Goal: Find specific page/section: Find specific page/section

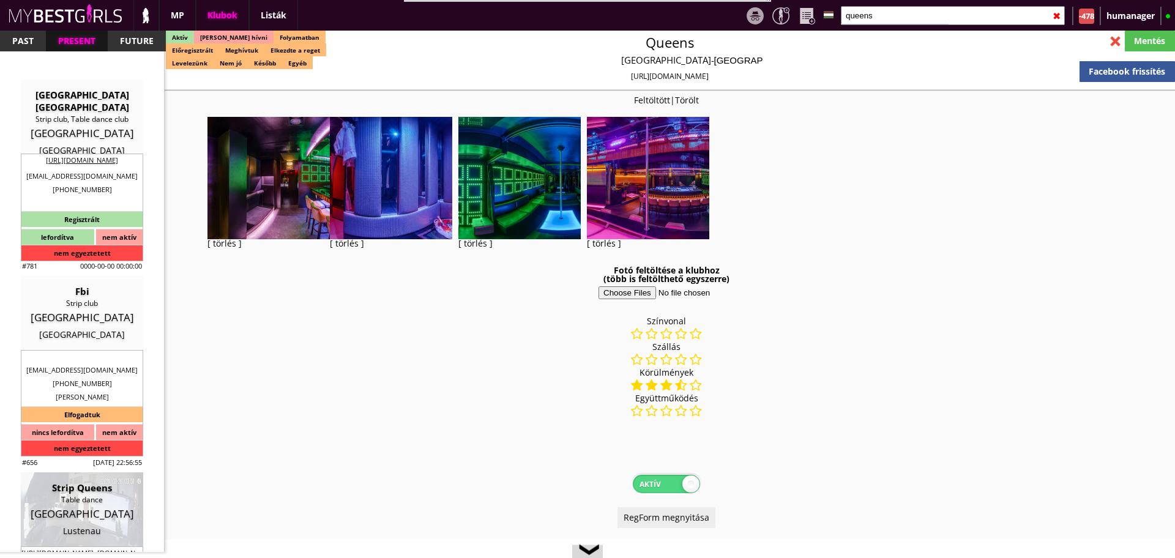
select select "reg"
select select "months"
select select "weeks"
select select "0"
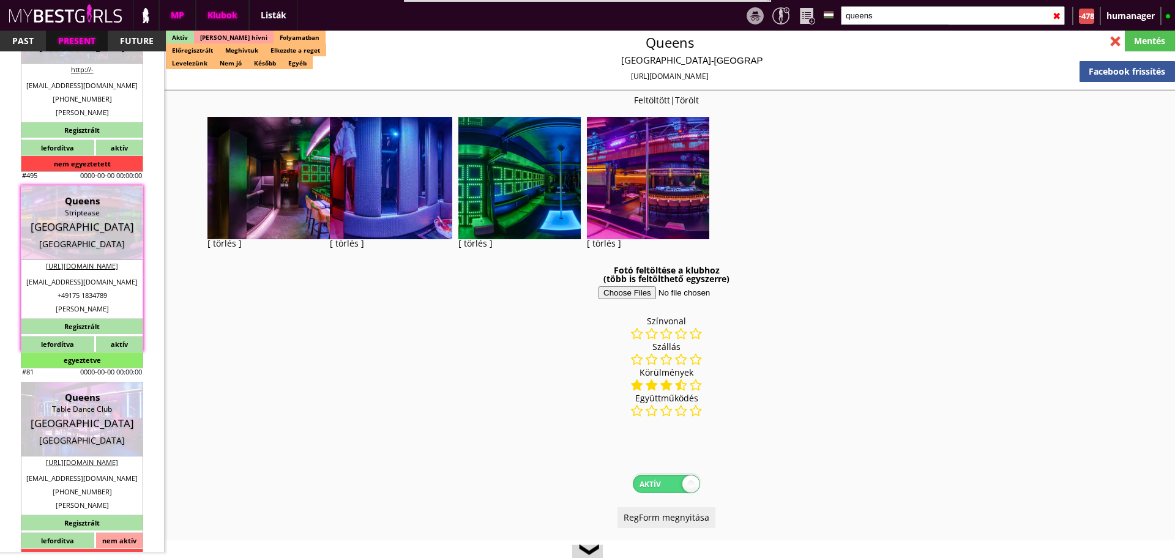
scroll to position [2344, 0]
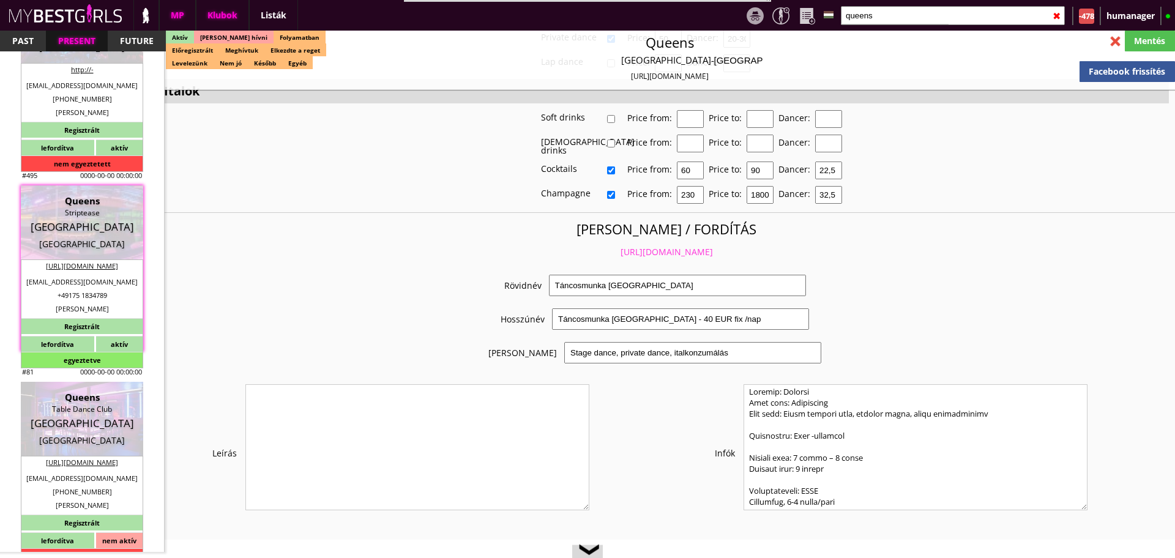
click at [176, 10] on div "MP" at bounding box center [177, 15] width 37 height 31
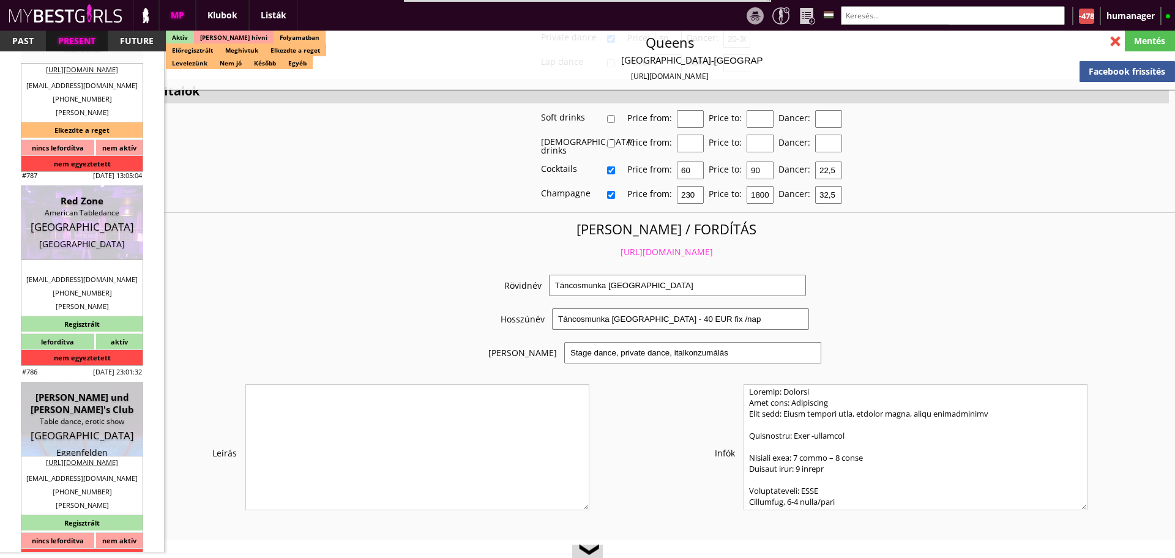
scroll to position [56644, 0]
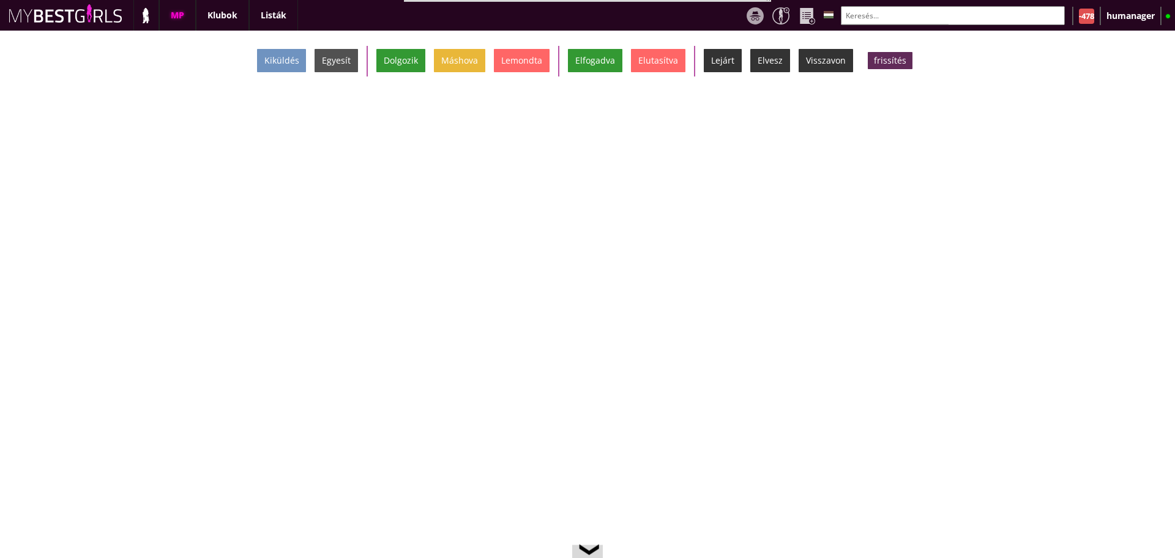
click at [889, 21] on input "text" at bounding box center [953, 15] width 224 height 19
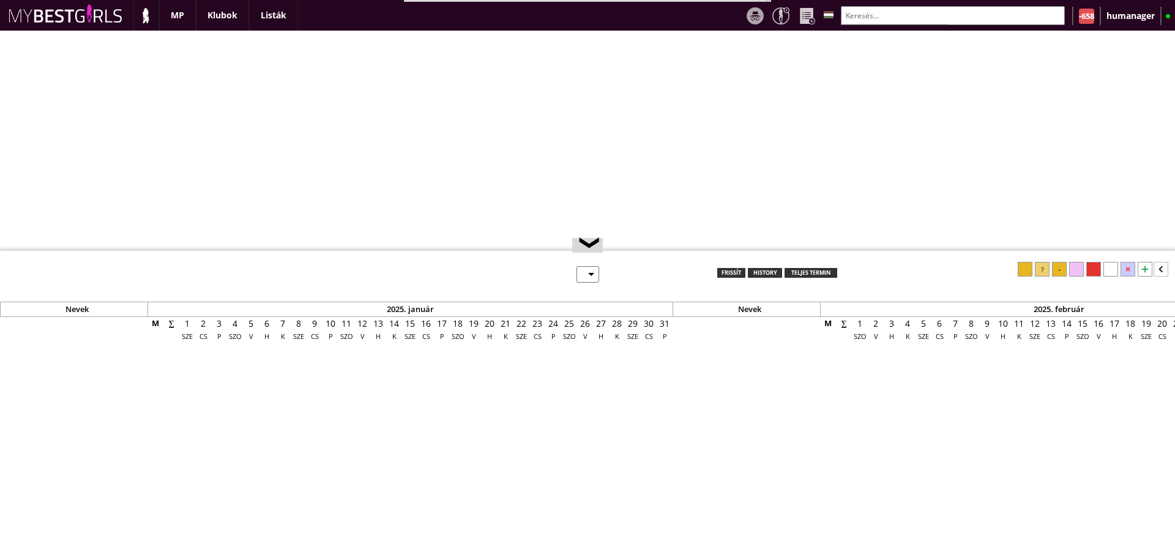
select select "0"
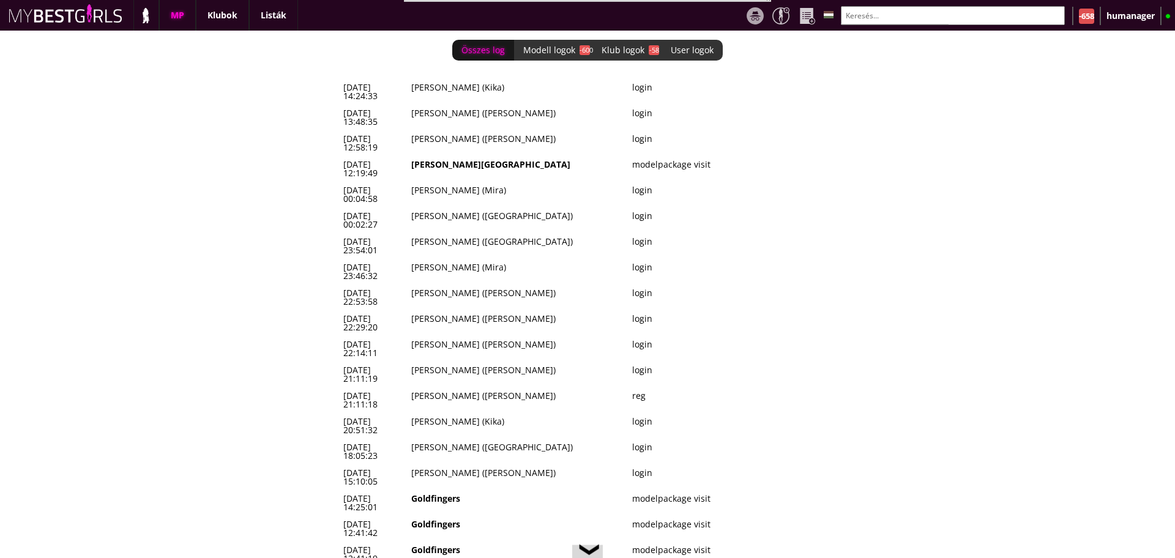
scroll to position [1, 0]
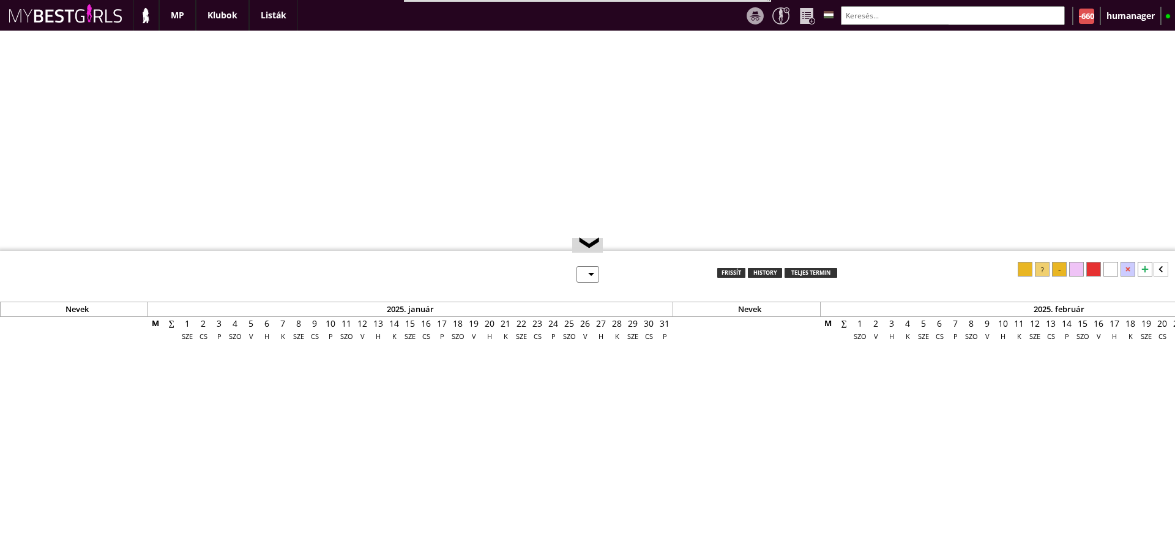
select select "0"
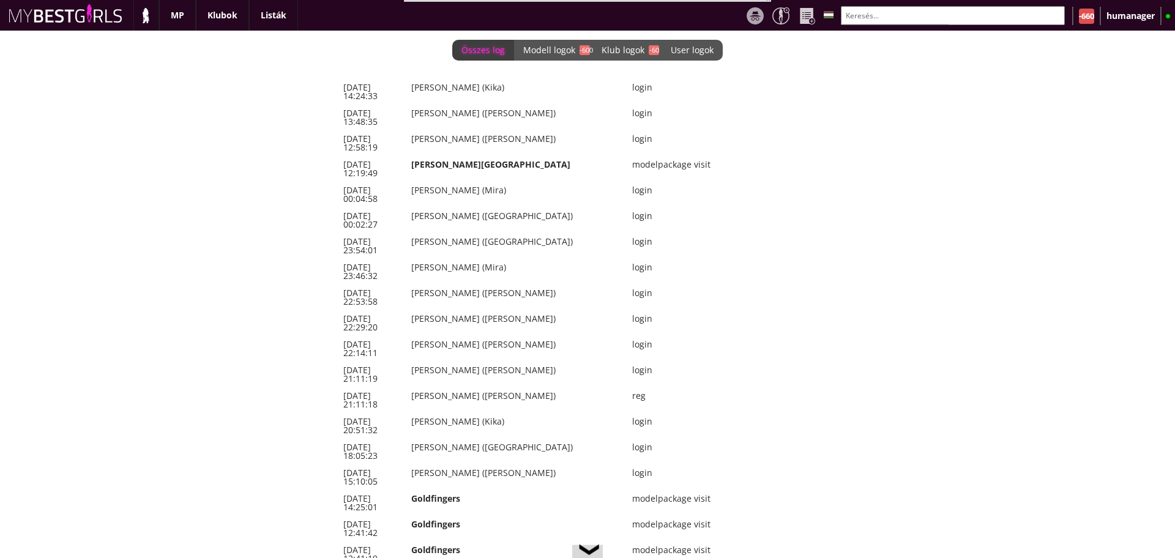
scroll to position [0, 5074]
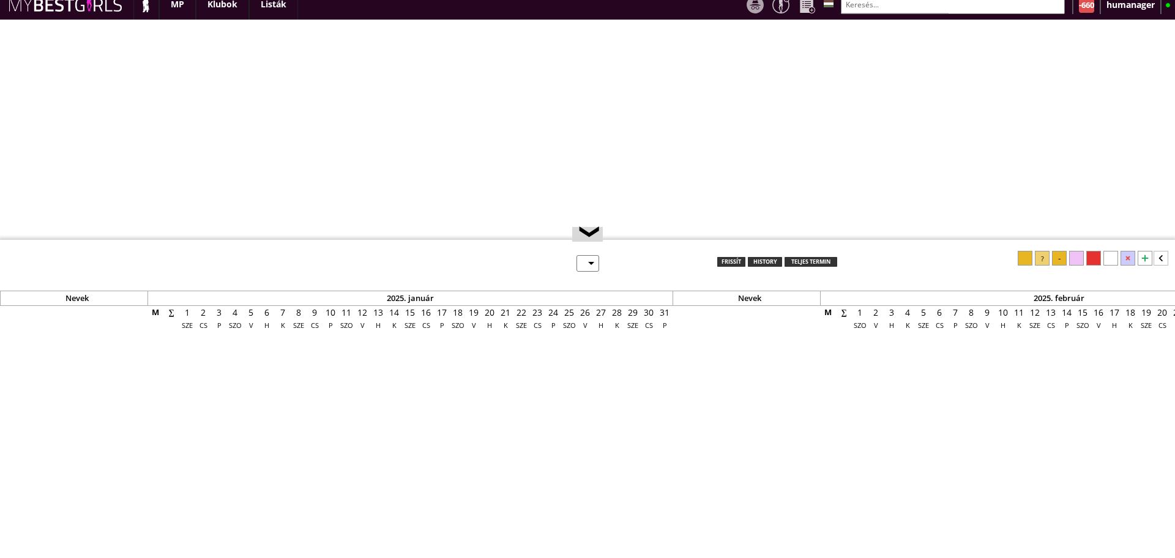
scroll to position [11, 0]
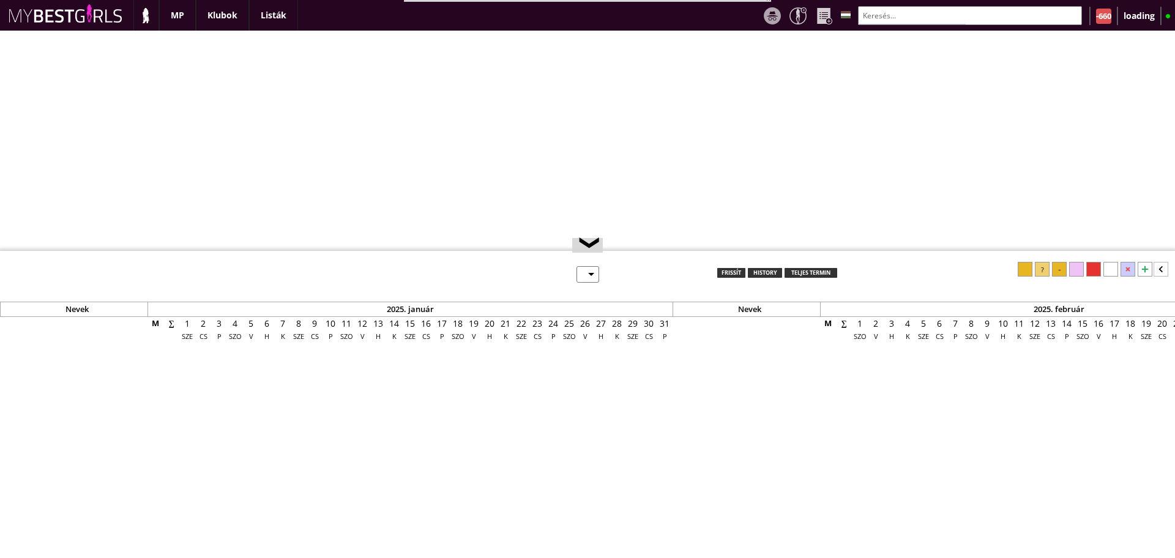
scroll to position [11, 0]
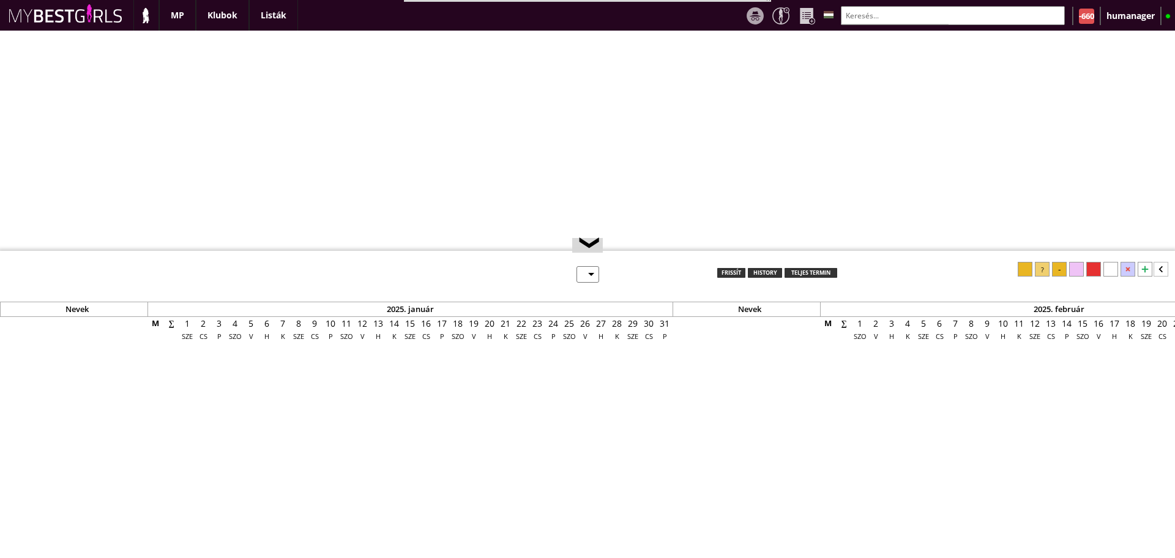
select select "0"
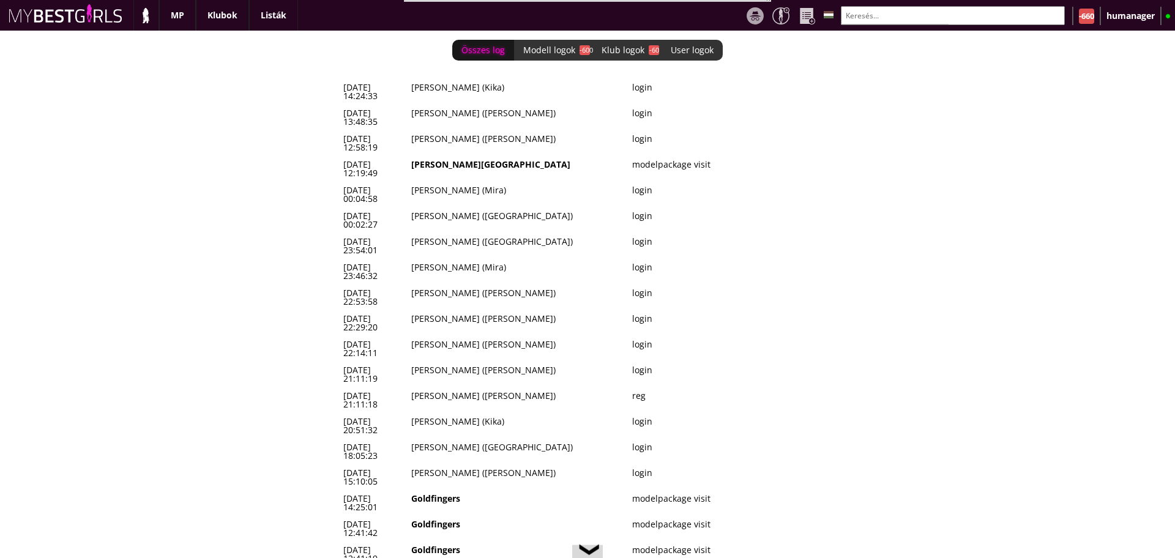
scroll to position [0, 5074]
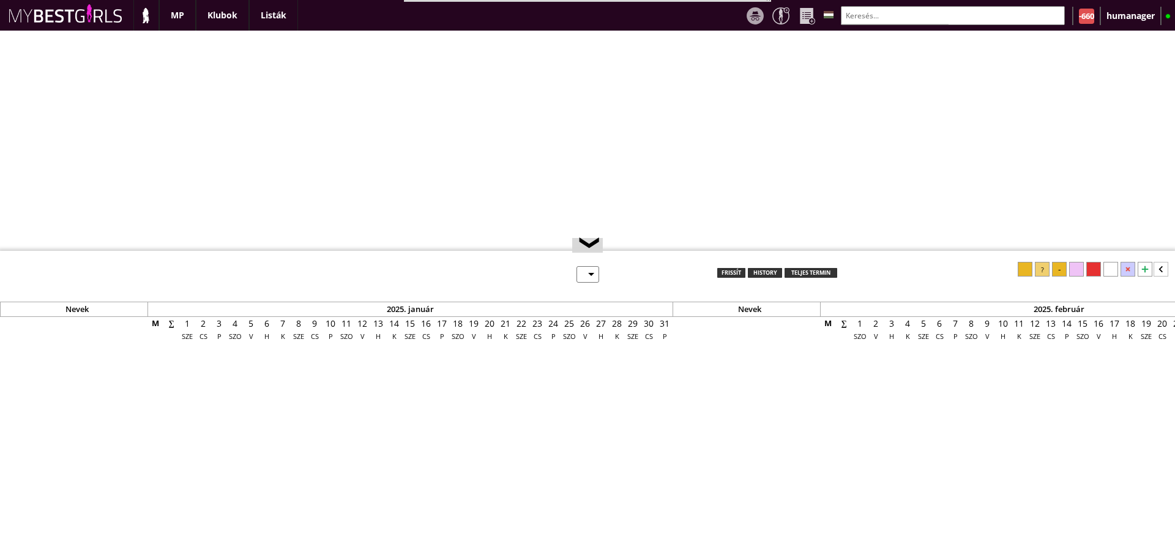
select select "0"
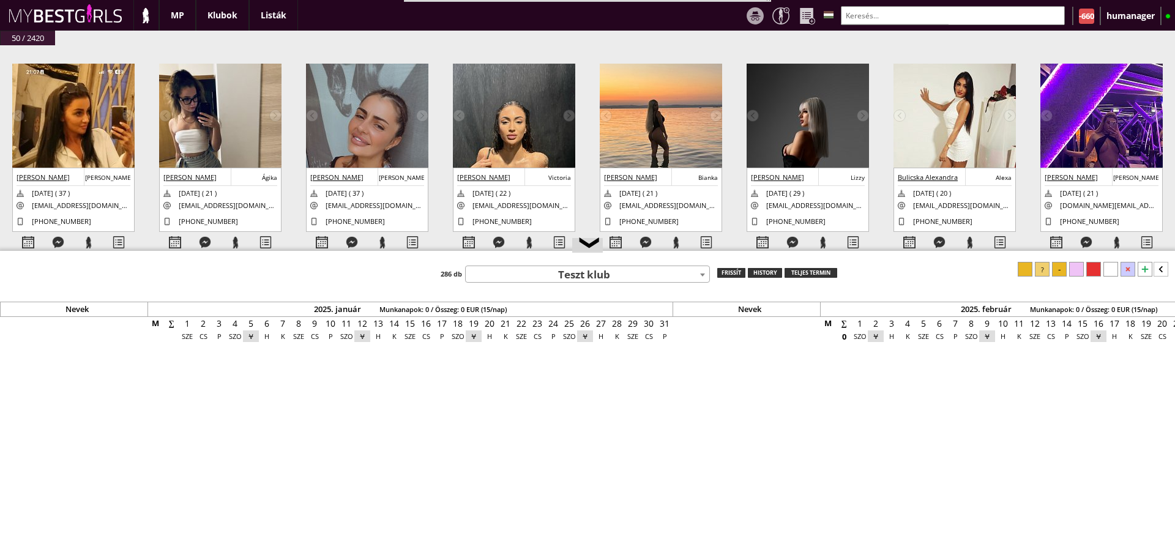
scroll to position [0, 5074]
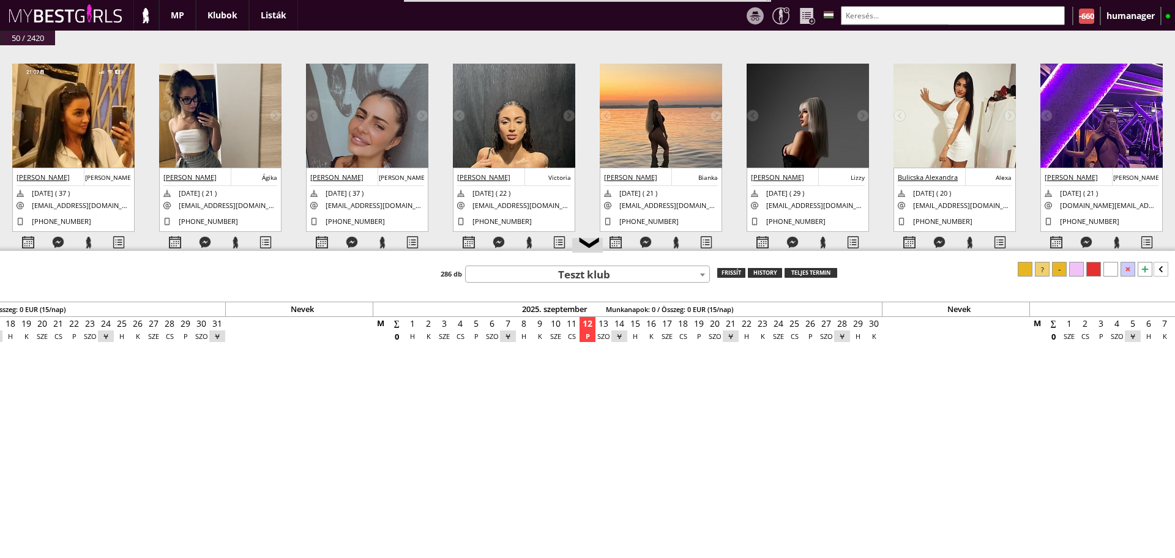
drag, startPoint x: 414, startPoint y: 270, endPoint x: 488, endPoint y: 48, distance: 234.1
click at [414, 270] on div "Teszt klub 7th Heaven - [GEOGRAPHIC_DATA] - [GEOGRAPHIC_DATA] (#252) A La Charm…" at bounding box center [587, 272] width 1175 height 21
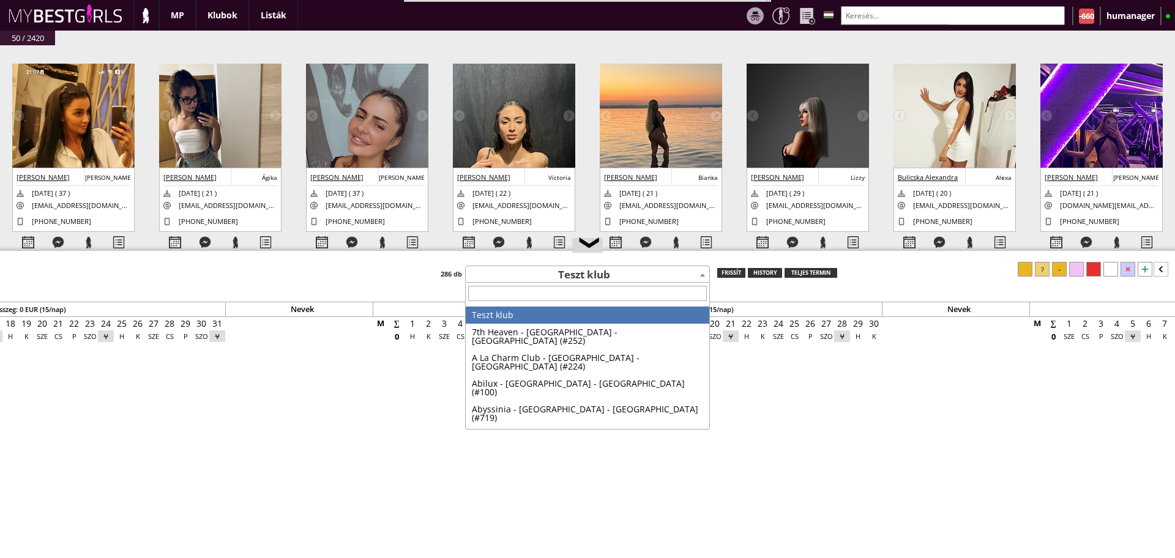
click at [525, 273] on span "Teszt klub" at bounding box center [587, 275] width 243 height 17
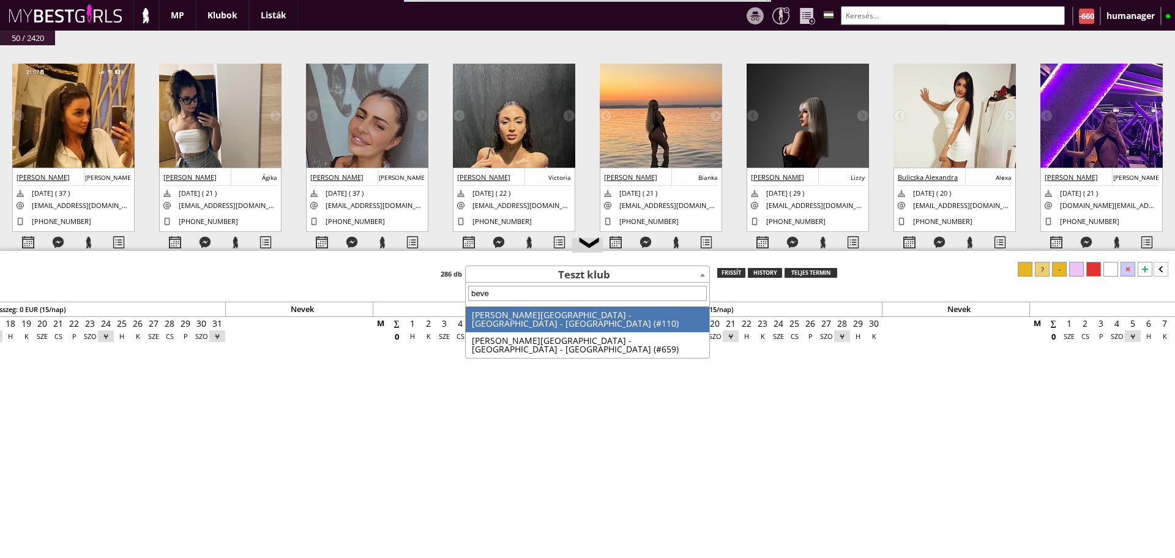
type input "[PERSON_NAME]"
select select "110"
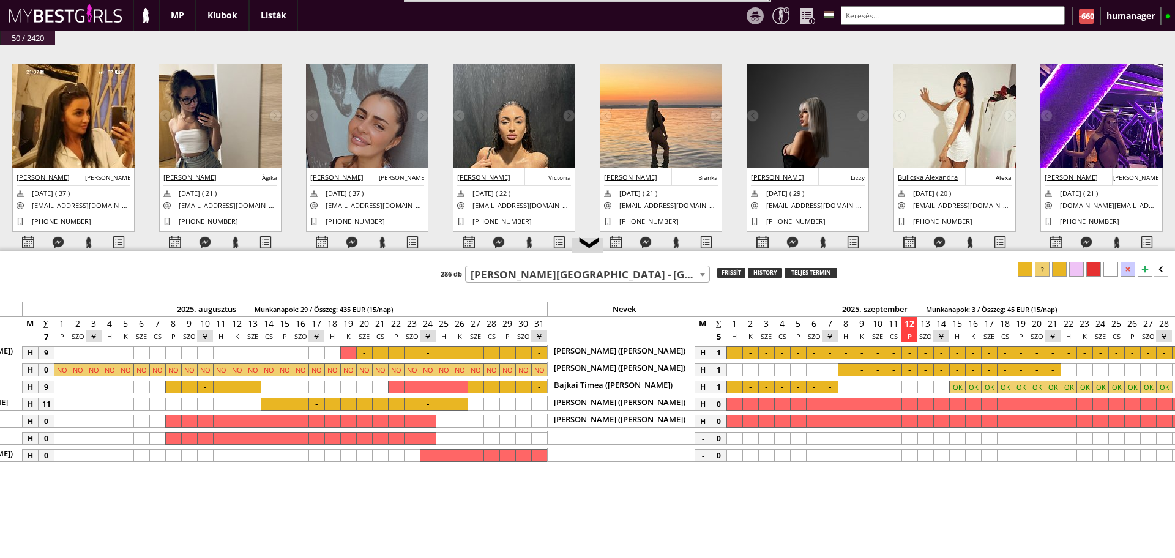
scroll to position [0, 4545]
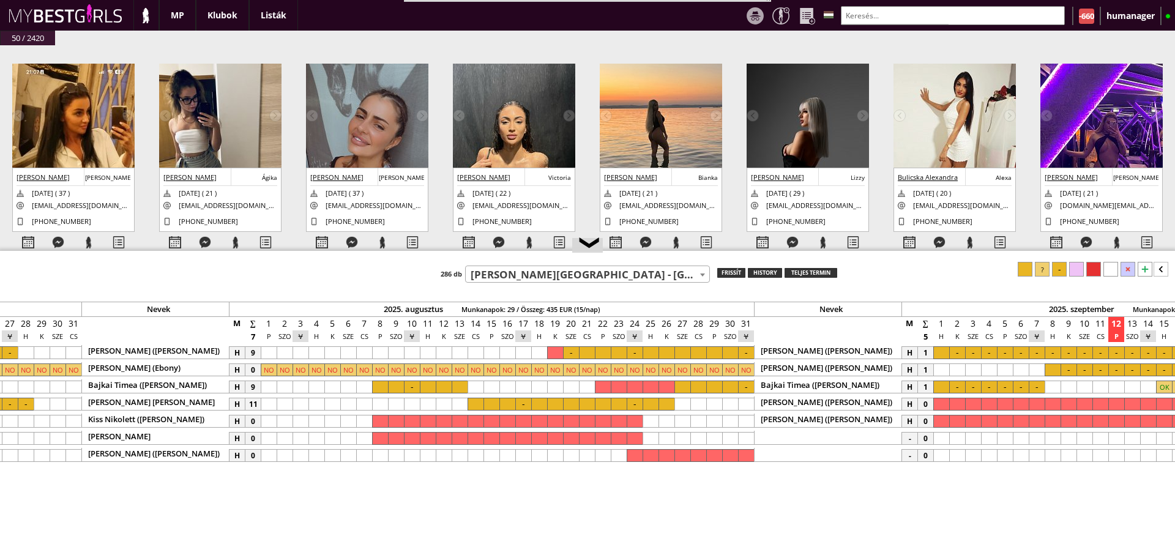
click at [667, 400] on div at bounding box center [666, 404] width 16 height 13
click at [1058, 270] on div at bounding box center [1059, 269] width 15 height 15
click at [872, 17] on input "text" at bounding box center [953, 15] width 224 height 19
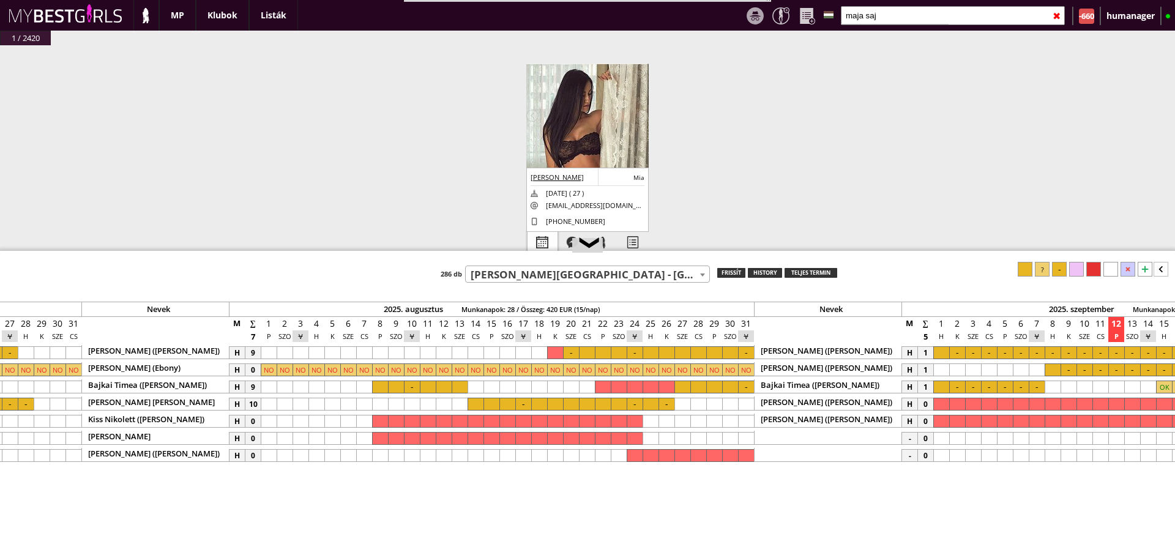
type input "maja saj"
click at [535, 236] on div at bounding box center [542, 242] width 30 height 21
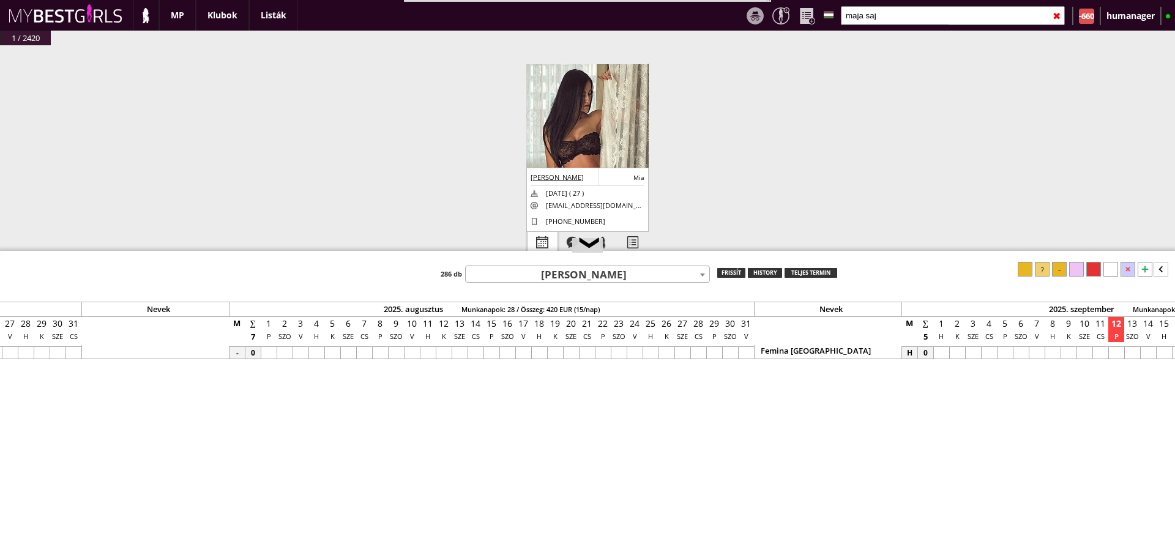
select select "0"
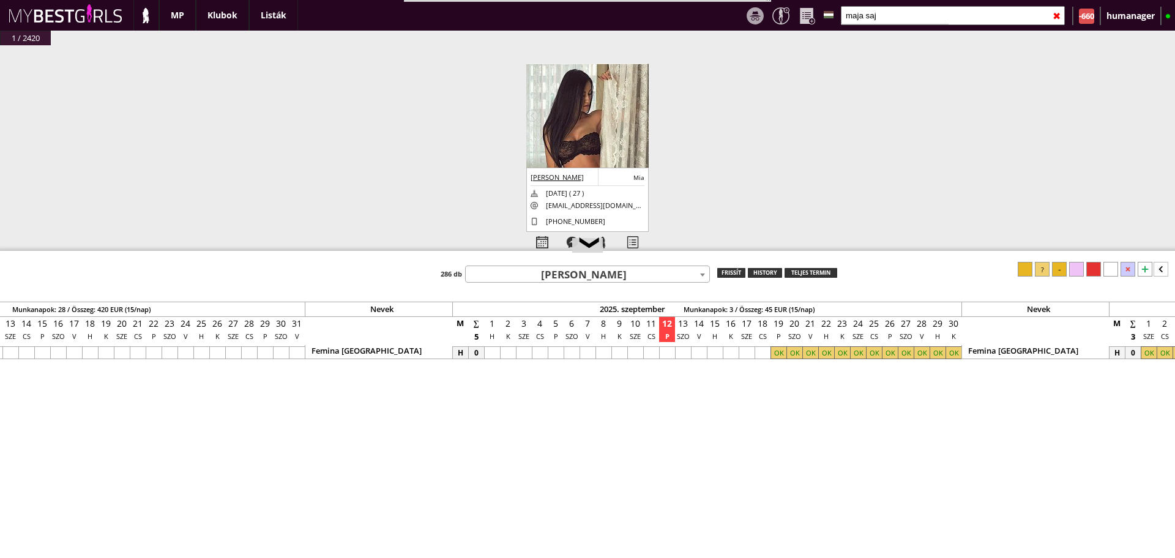
scroll to position [0, 5074]
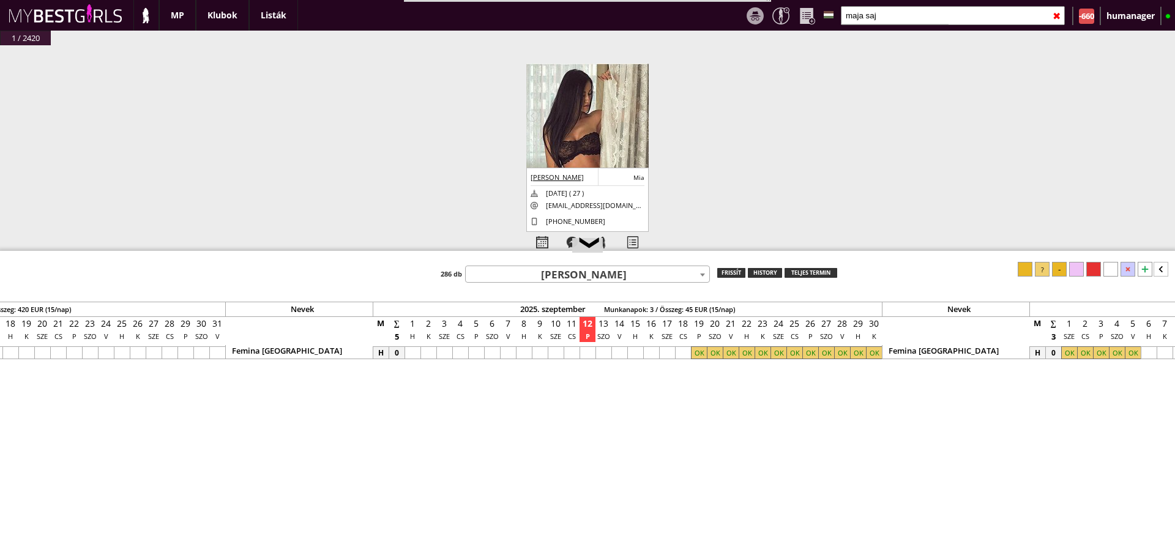
click at [552, 273] on span "[PERSON_NAME]" at bounding box center [587, 275] width 243 height 17
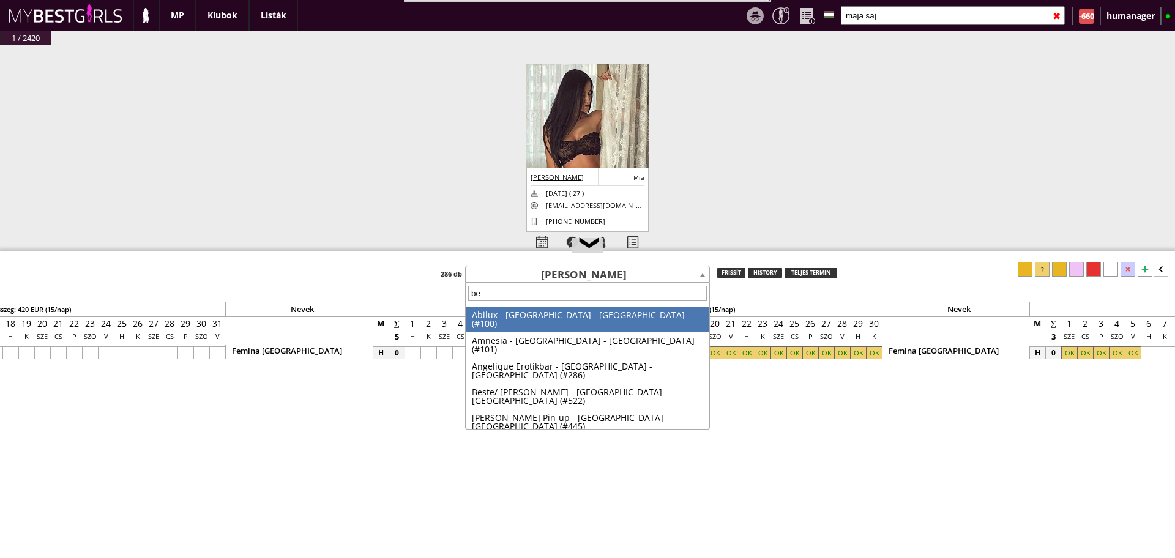
type input "b"
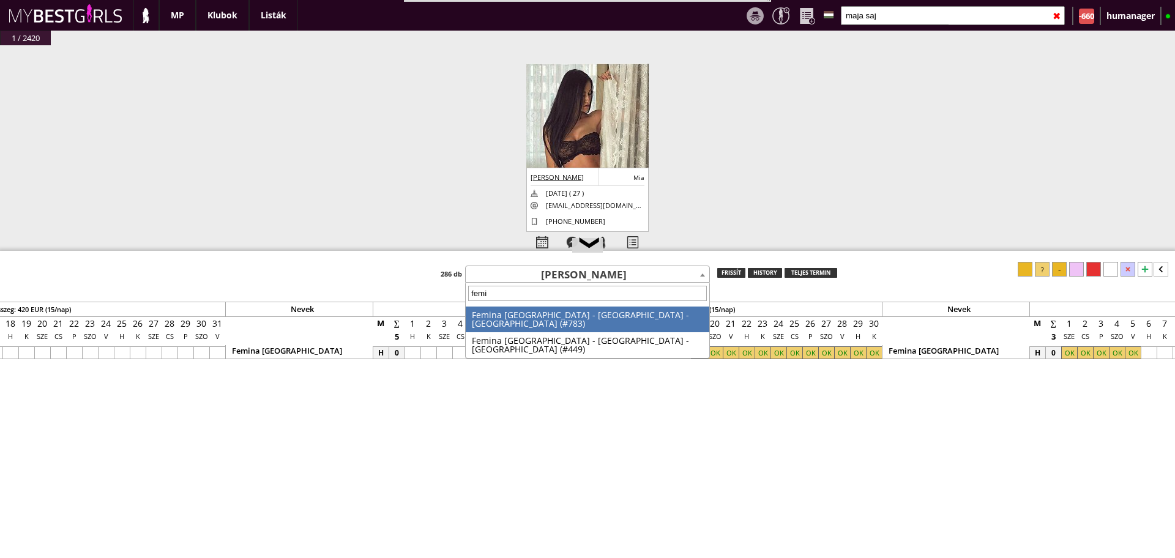
type input "femin"
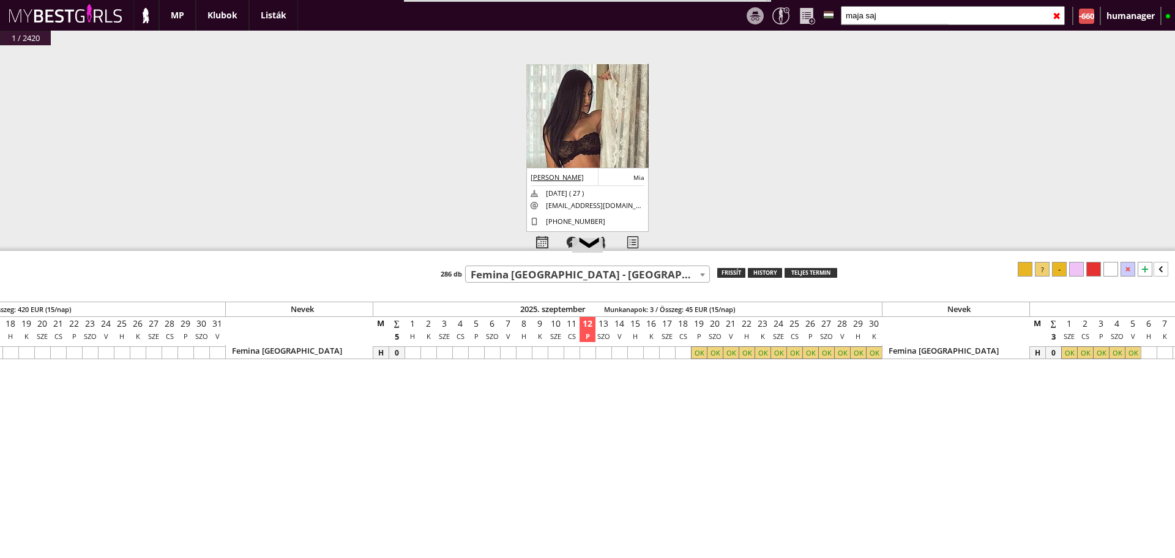
select select "449"
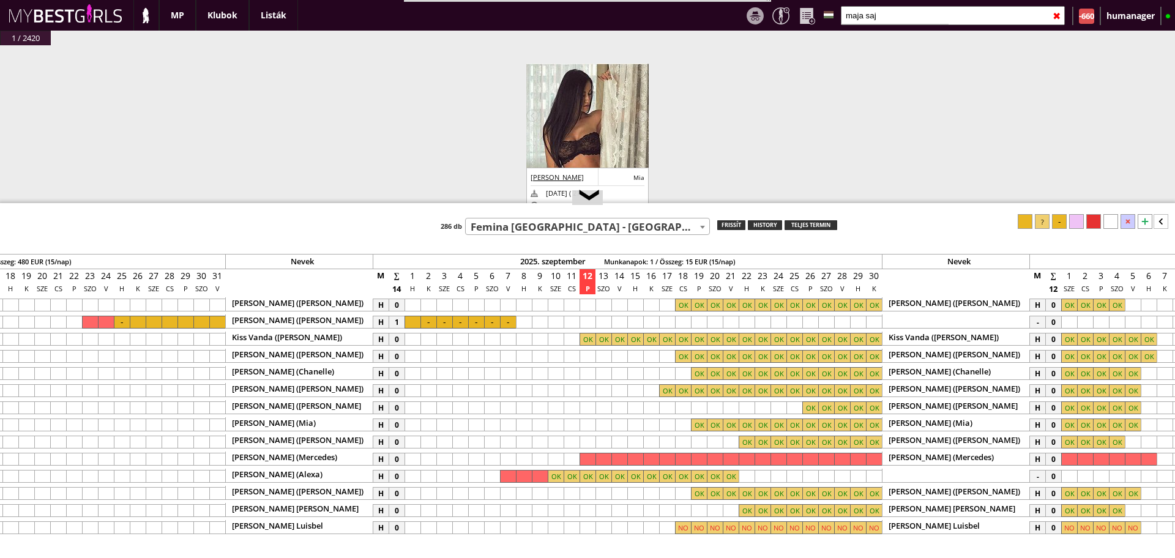
drag, startPoint x: 699, startPoint y: 252, endPoint x: 687, endPoint y: 203, distance: 50.4
click at [687, 203] on div at bounding box center [587, 204] width 1175 height 2
drag, startPoint x: 781, startPoint y: 203, endPoint x: 776, endPoint y: 175, distance: 28.7
click at [776, 203] on div at bounding box center [587, 204] width 1175 height 2
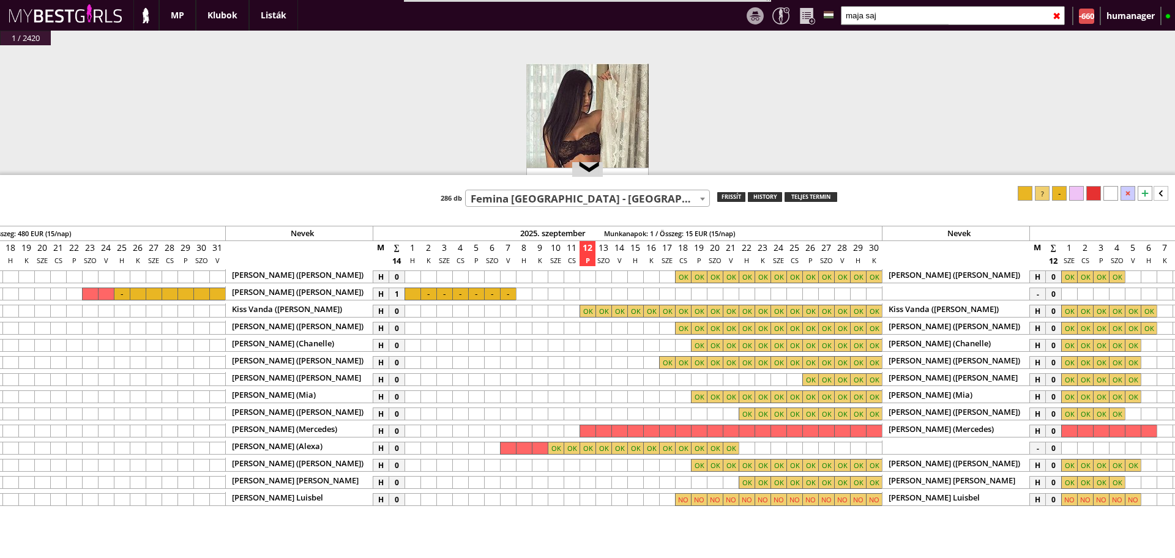
click at [893, 13] on input "maja saj" at bounding box center [953, 15] width 224 height 19
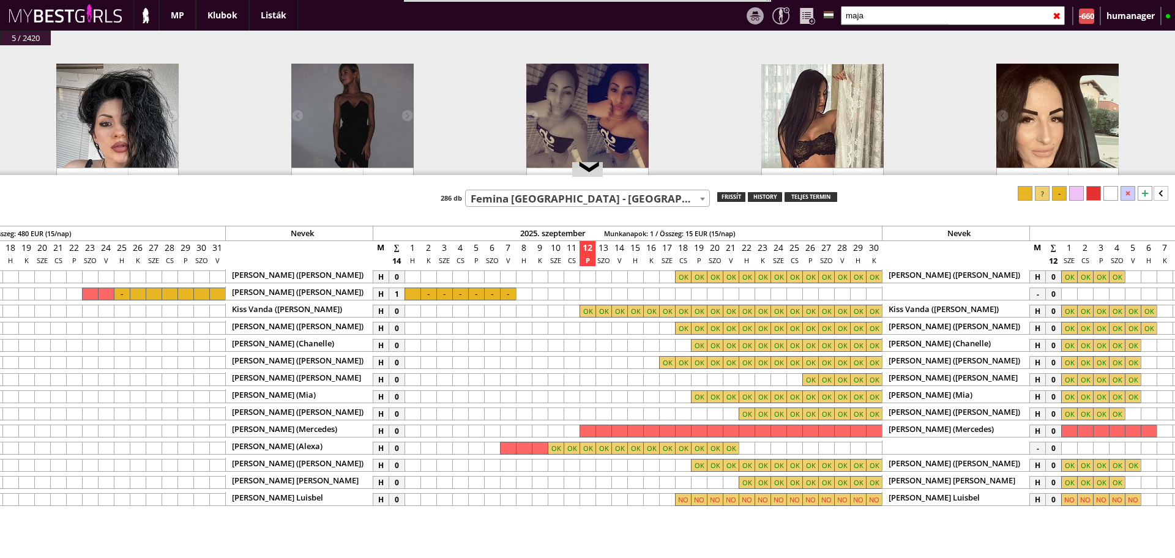
click at [875, 18] on input "maja" at bounding box center [953, 15] width 224 height 19
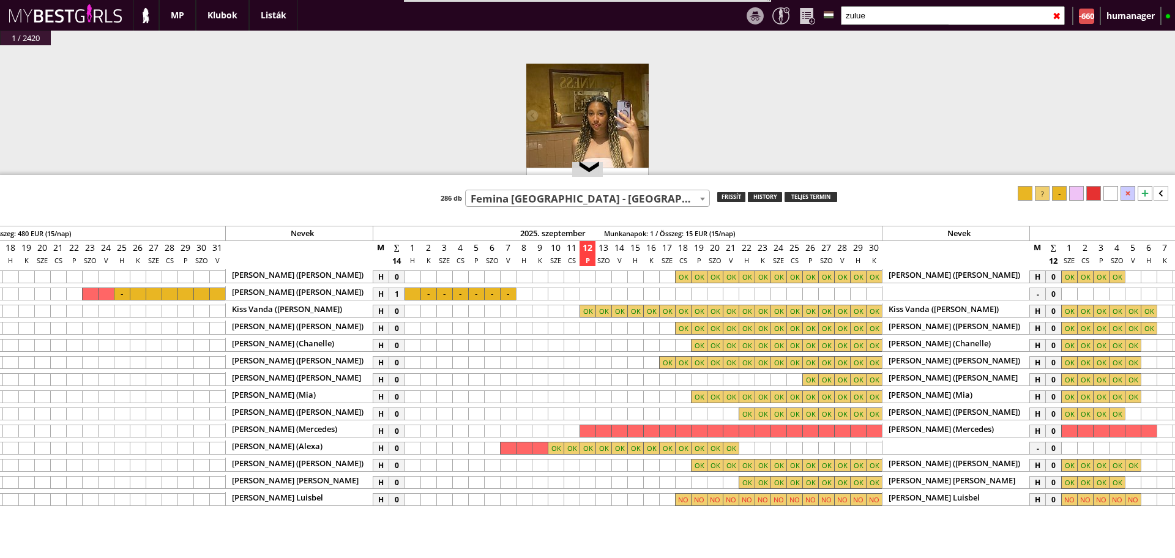
scroll to position [119, 0]
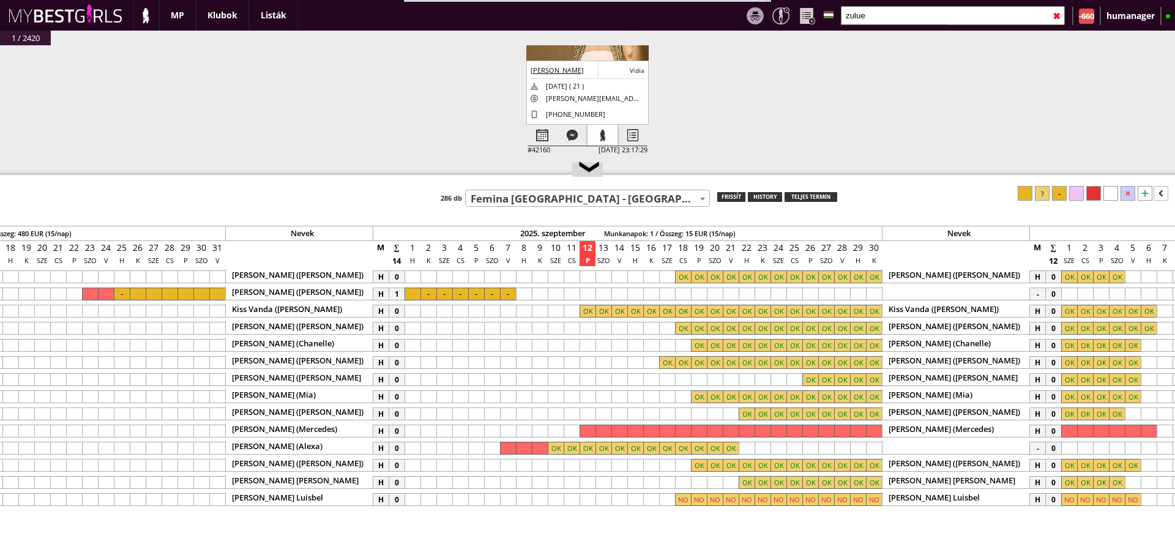
type input "zulue"
click at [595, 125] on div at bounding box center [602, 135] width 30 height 21
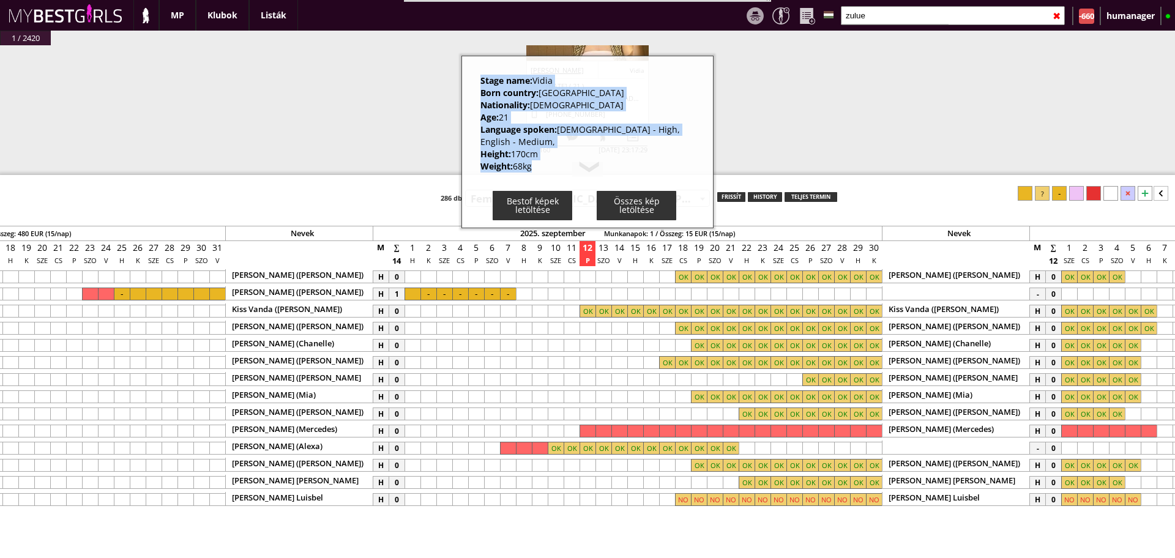
drag, startPoint x: 470, startPoint y: 78, endPoint x: 532, endPoint y: 166, distance: 107.1
click at [532, 166] on div "Stage name: [PERSON_NAME] Born country: [DEMOGRAPHIC_DATA] Nationality: [DEMOGR…" at bounding box center [587, 142] width 252 height 173
copy div "Stage name: Vidia Born country: [DEMOGRAPHIC_DATA] Nationality: [DEMOGRAPHIC_DA…"
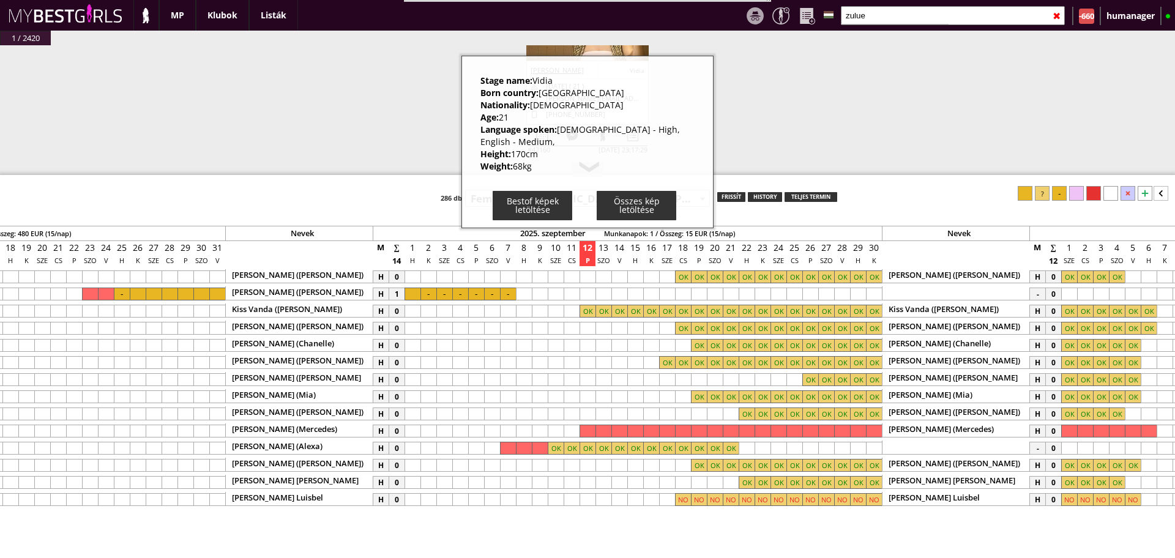
click at [401, 125] on div "#42445 [DATE] 21:11:18 Gebicka [PERSON_NAME] [PERSON_NAME] Gebicka [DATE] ( 37 …" at bounding box center [587, 116] width 1175 height 143
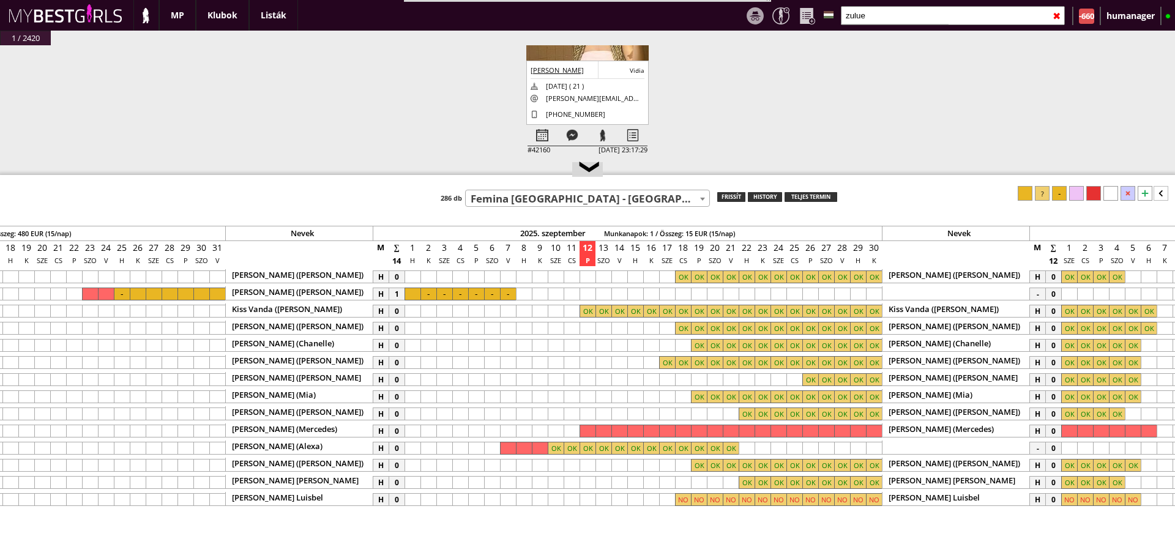
click at [529, 195] on span "Femina [GEOGRAPHIC_DATA] - [GEOGRAPHIC_DATA] - [GEOGRAPHIC_DATA] (#449)" at bounding box center [587, 198] width 243 height 17
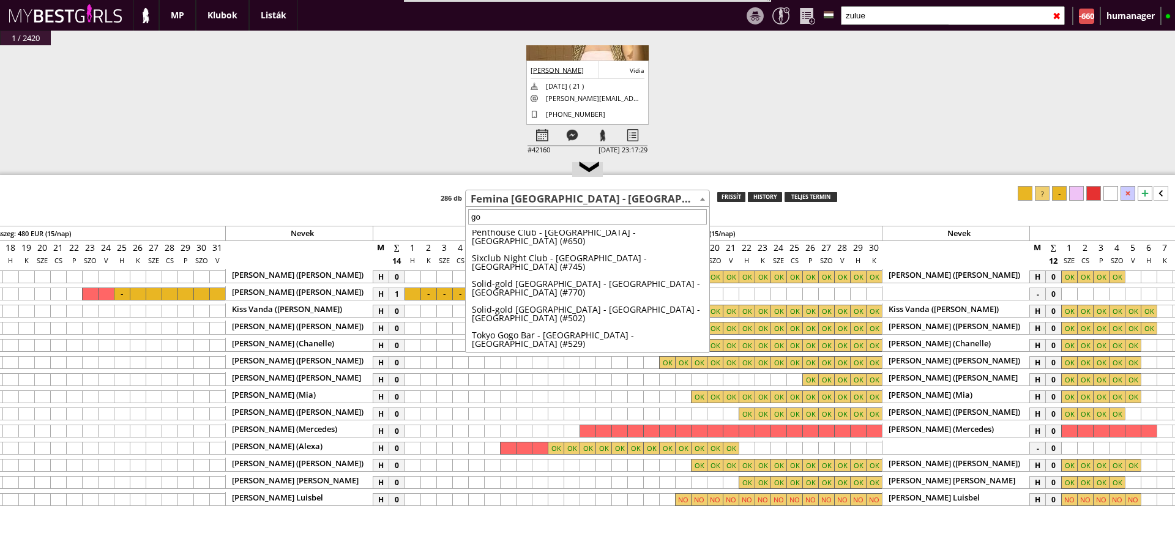
scroll to position [0, 0]
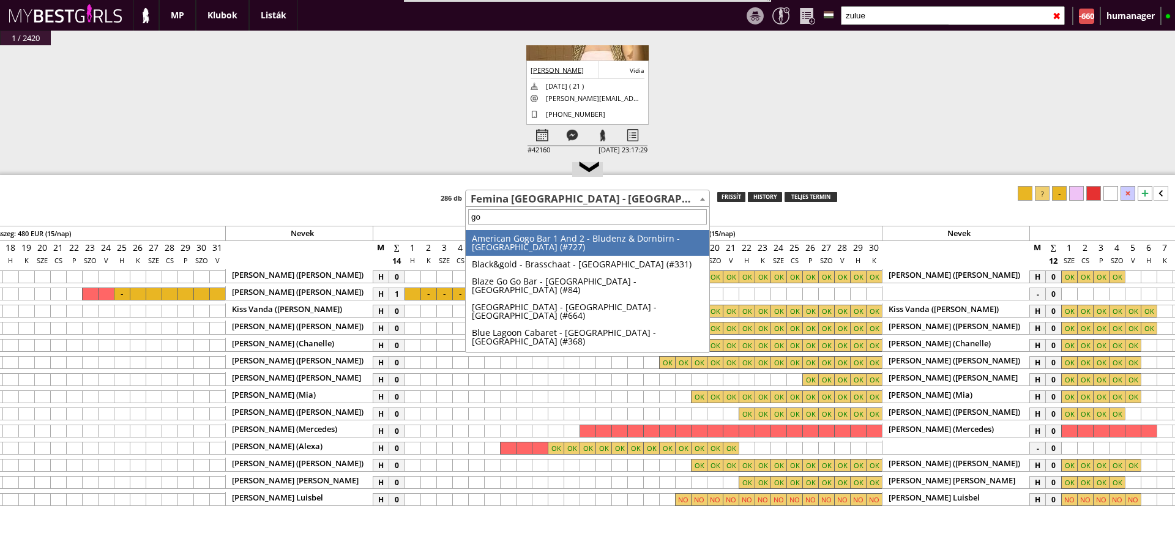
type input "g"
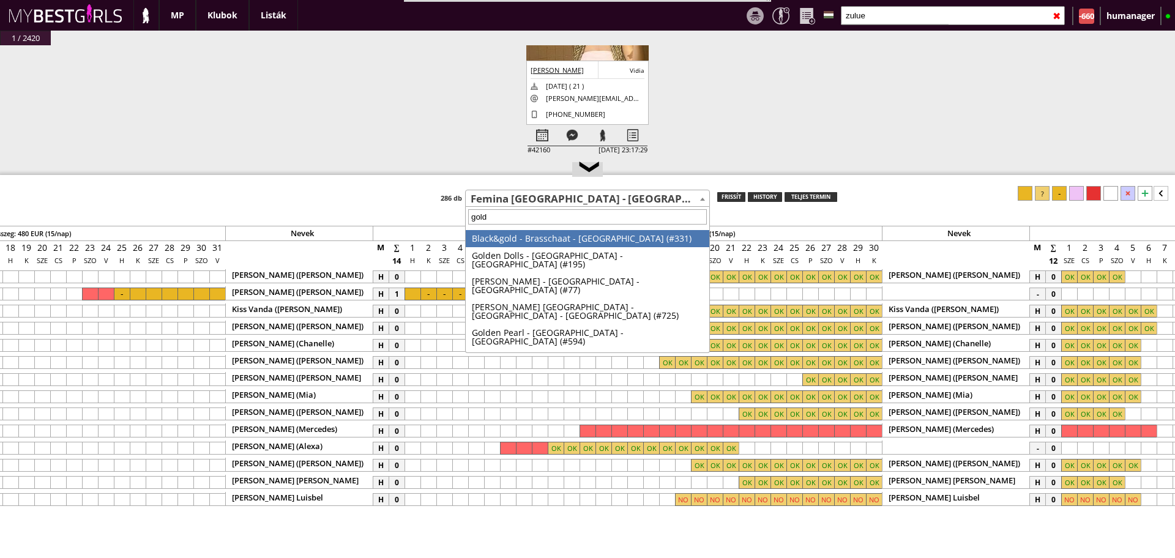
type input "goldf"
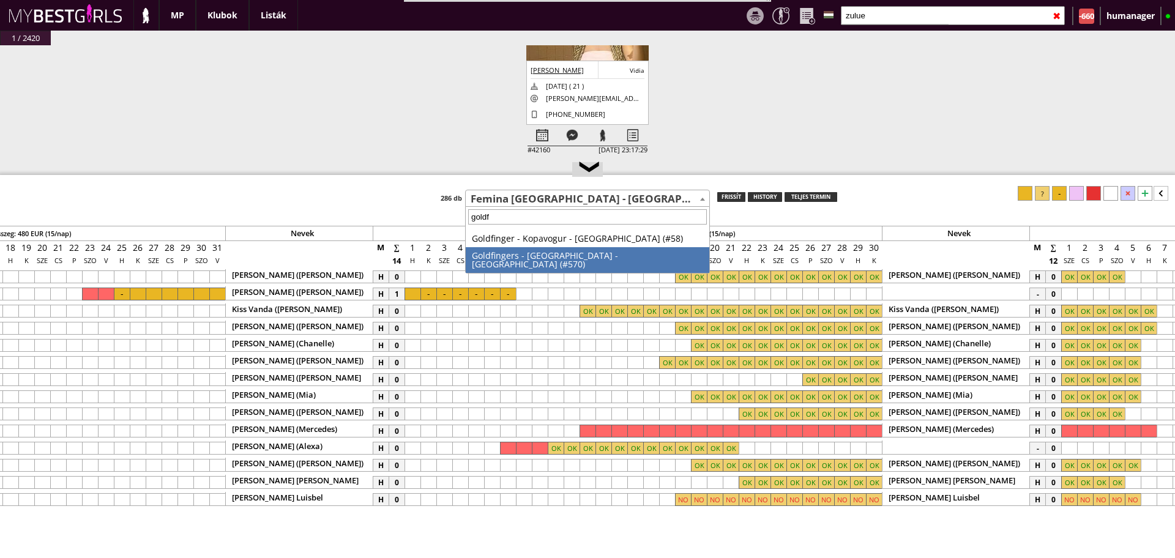
select select "570"
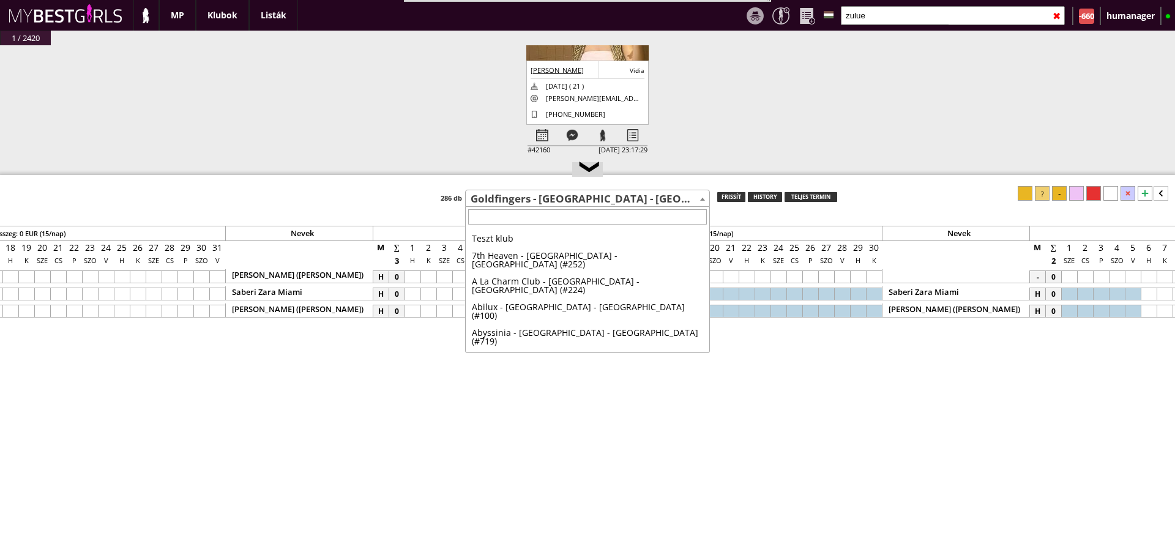
click at [552, 196] on span "Goldfingers - [GEOGRAPHIC_DATA] - [GEOGRAPHIC_DATA] (#570)" at bounding box center [587, 198] width 243 height 17
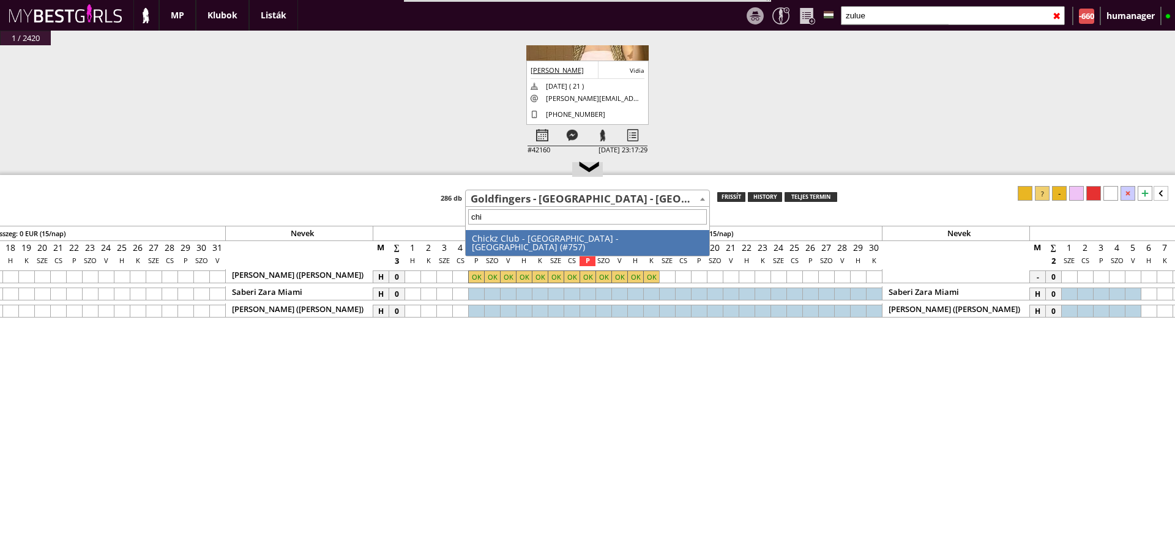
type input "chic"
select select "757"
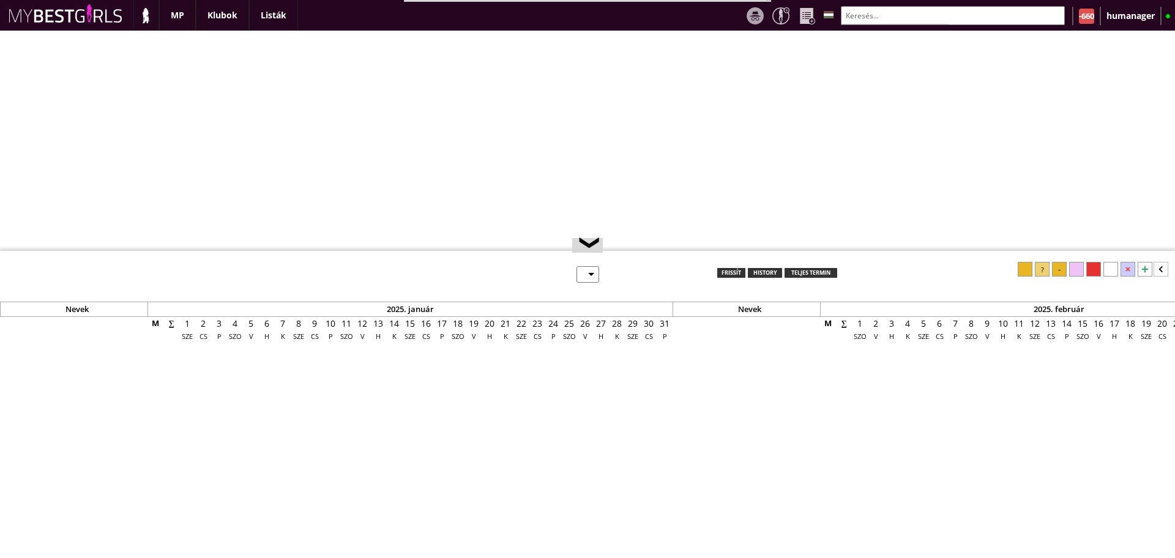
select select "0"
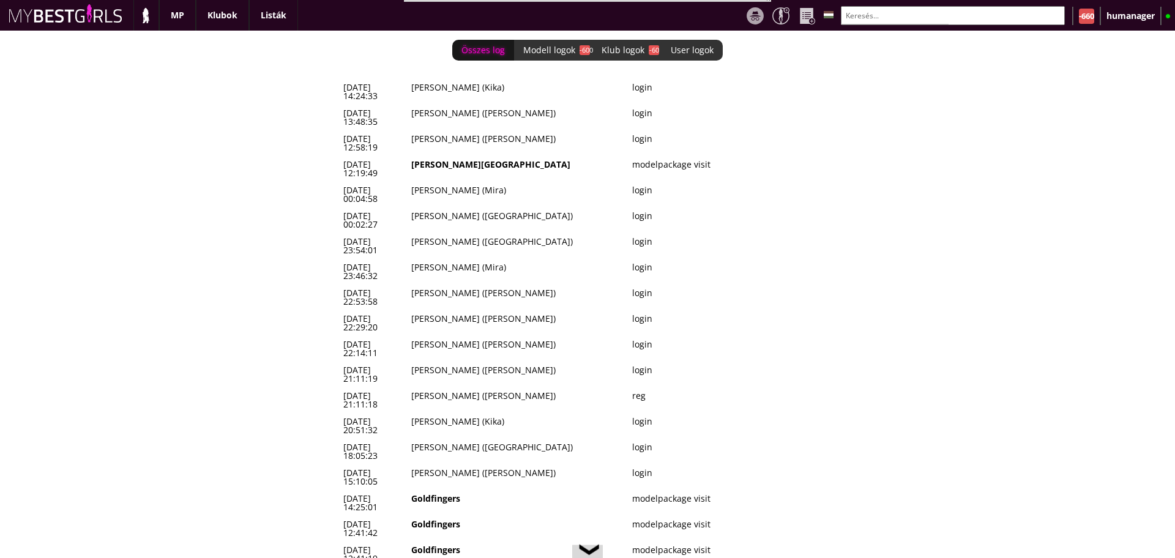
scroll to position [0, 5074]
